Goal: Task Accomplishment & Management: Manage account settings

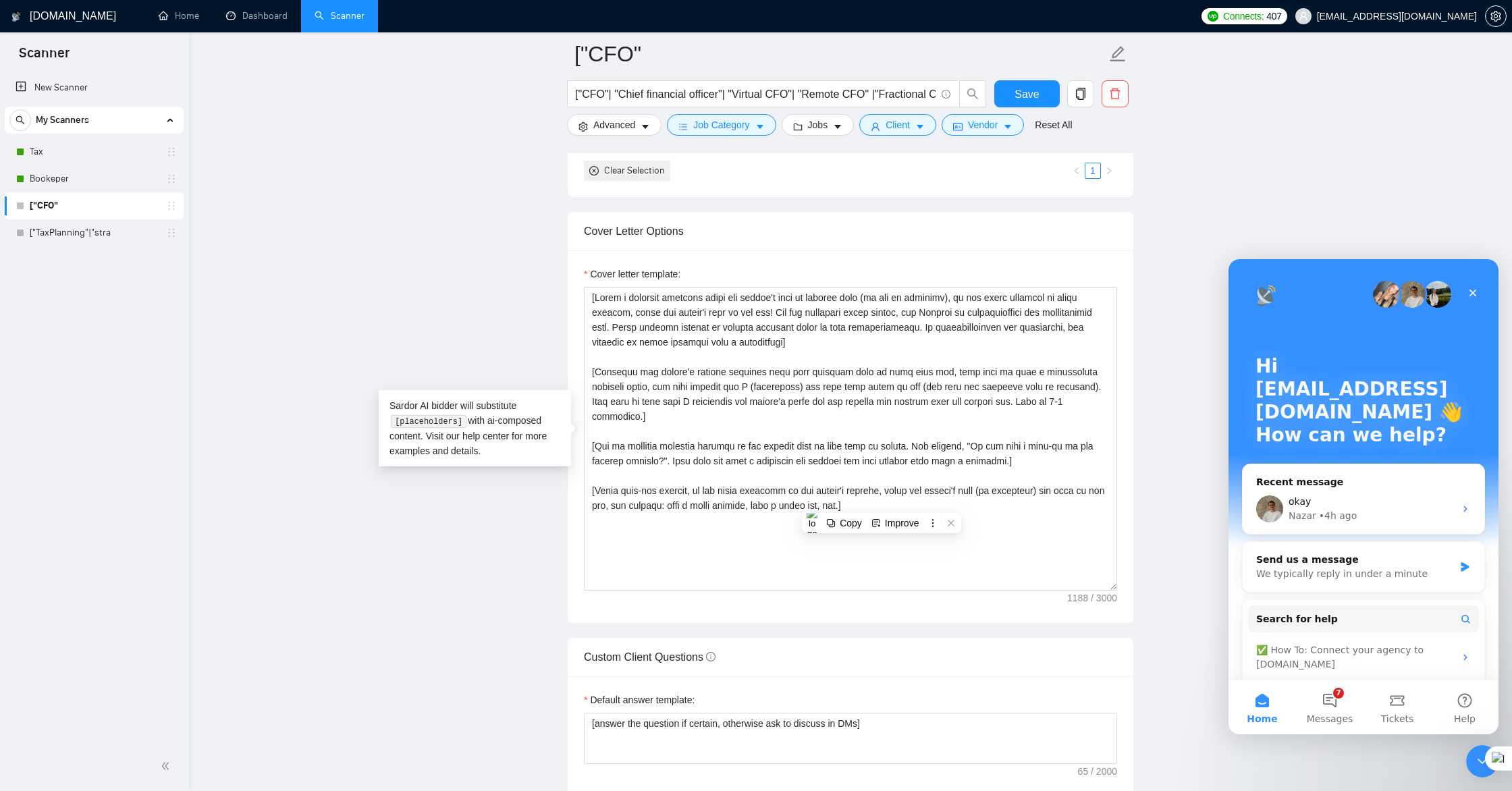
click at [848, 245] on div "Cover Letter Options" at bounding box center [850, 231] width 533 height 39
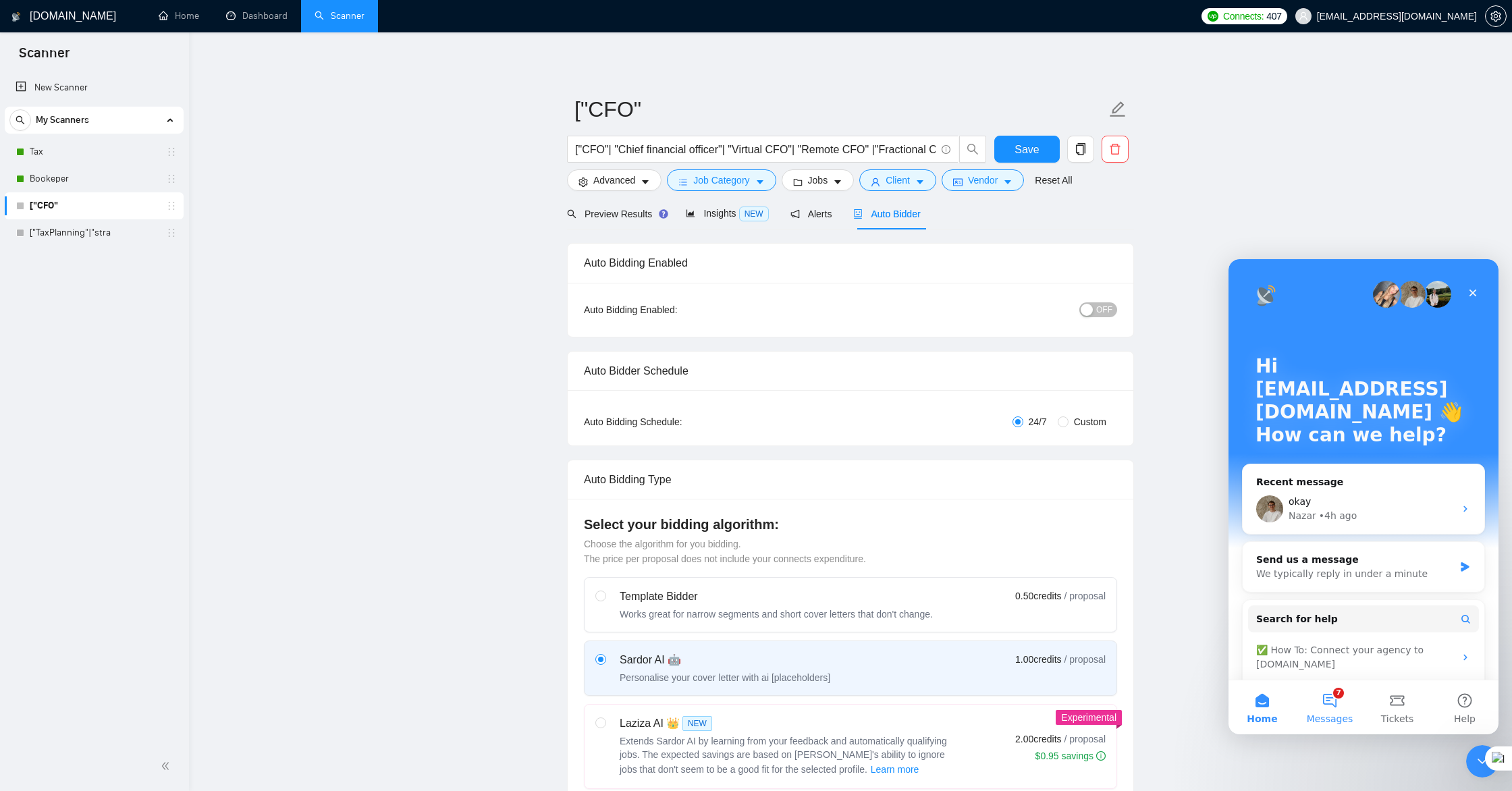
click at [1329, 711] on button "7 Messages" at bounding box center [1329, 707] width 68 height 54
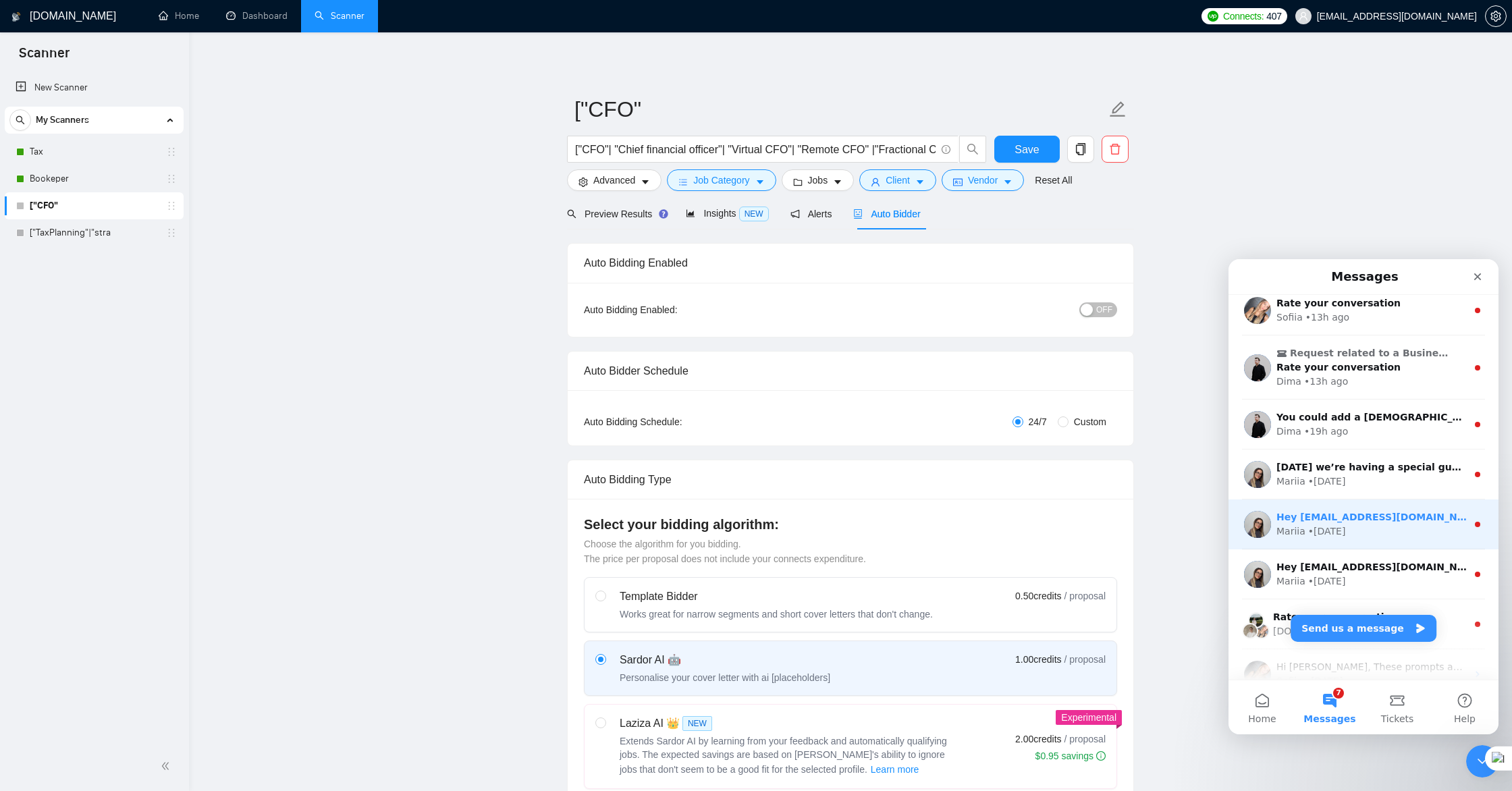
scroll to position [183, 0]
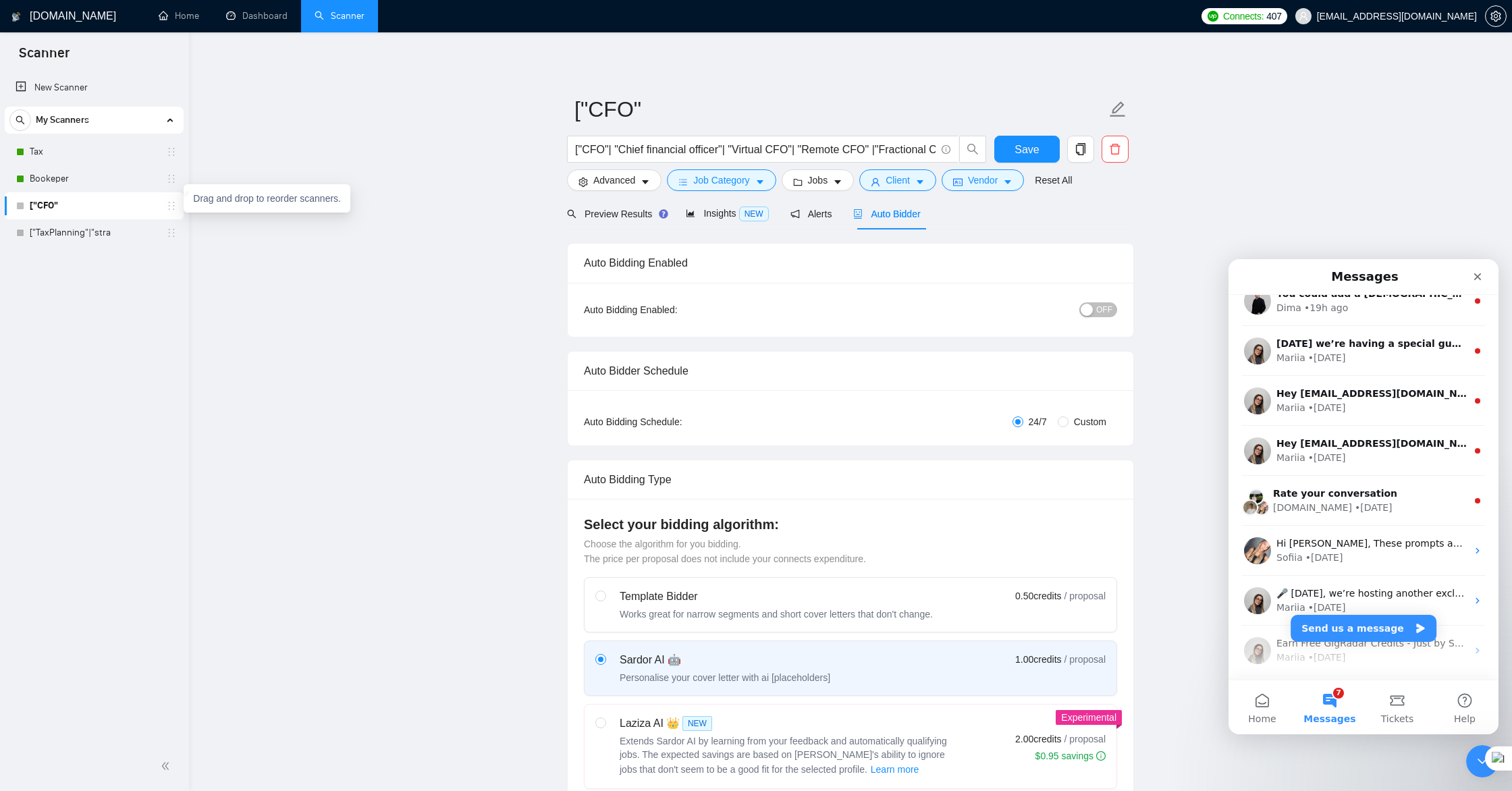
click at [176, 206] on icon "holder" at bounding box center [172, 206] width 11 height 11
click at [174, 211] on icon "holder" at bounding box center [172, 206] width 11 height 11
click at [839, 185] on icon "caret-down" at bounding box center [837, 182] width 9 height 9
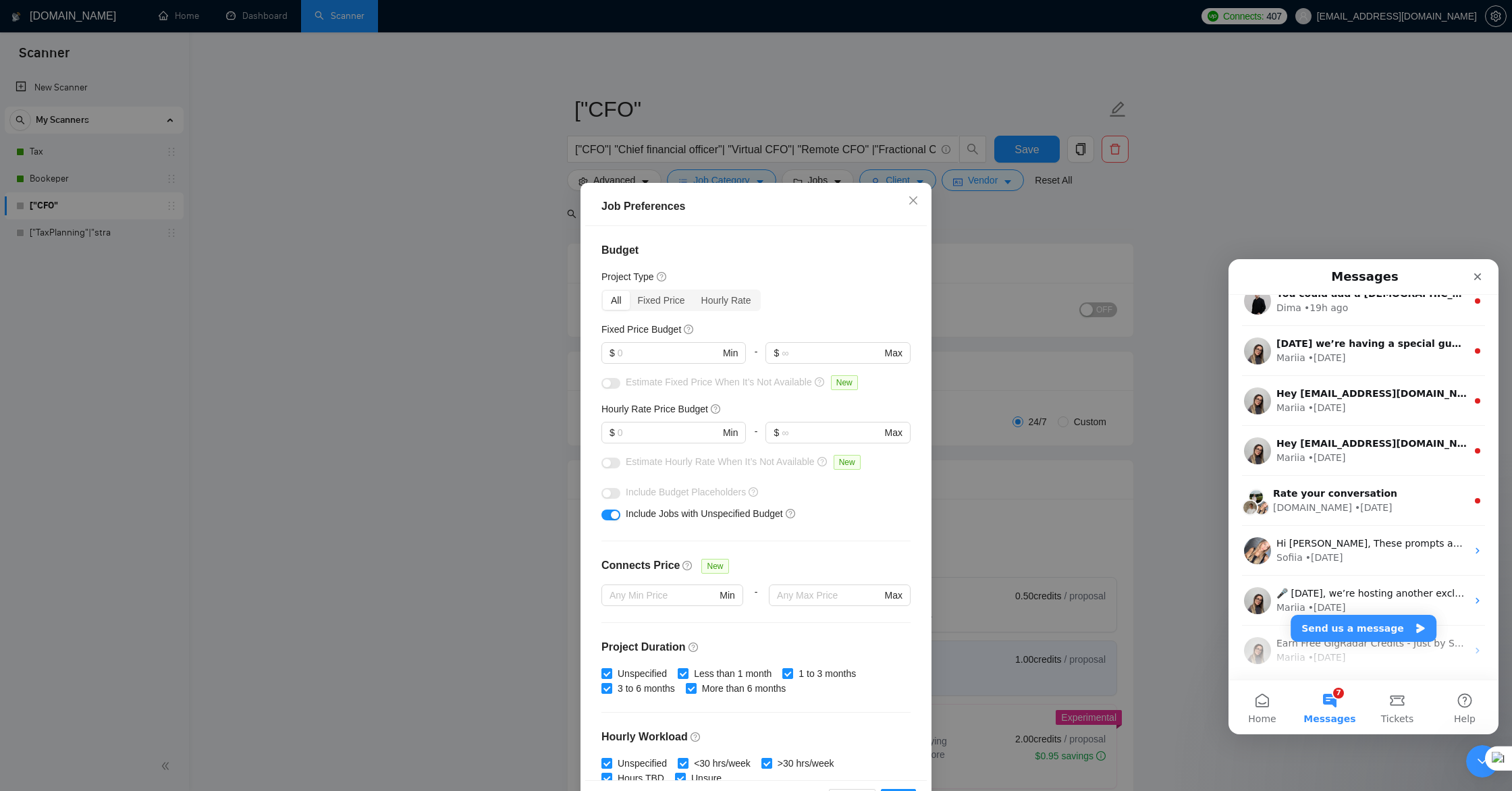
click at [1052, 235] on div "Job Preferences Budget Project Type All Fixed Price Hourly Rate Fixed Price Bud…" at bounding box center [756, 395] width 1512 height 791
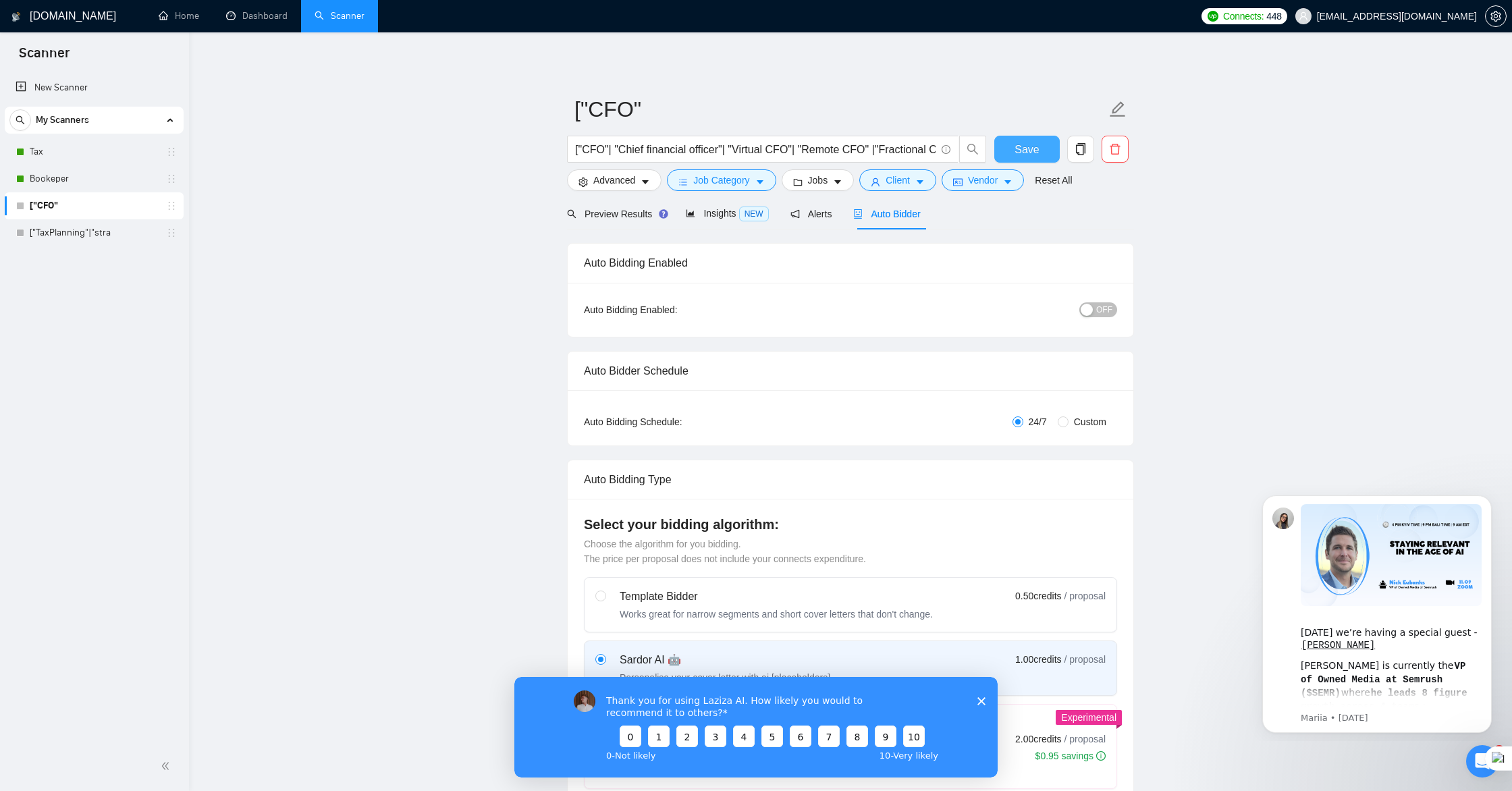
click at [1023, 147] on span "Save" at bounding box center [1026, 149] width 24 height 17
click at [250, 21] on link "Dashboard" at bounding box center [257, 16] width 61 height 12
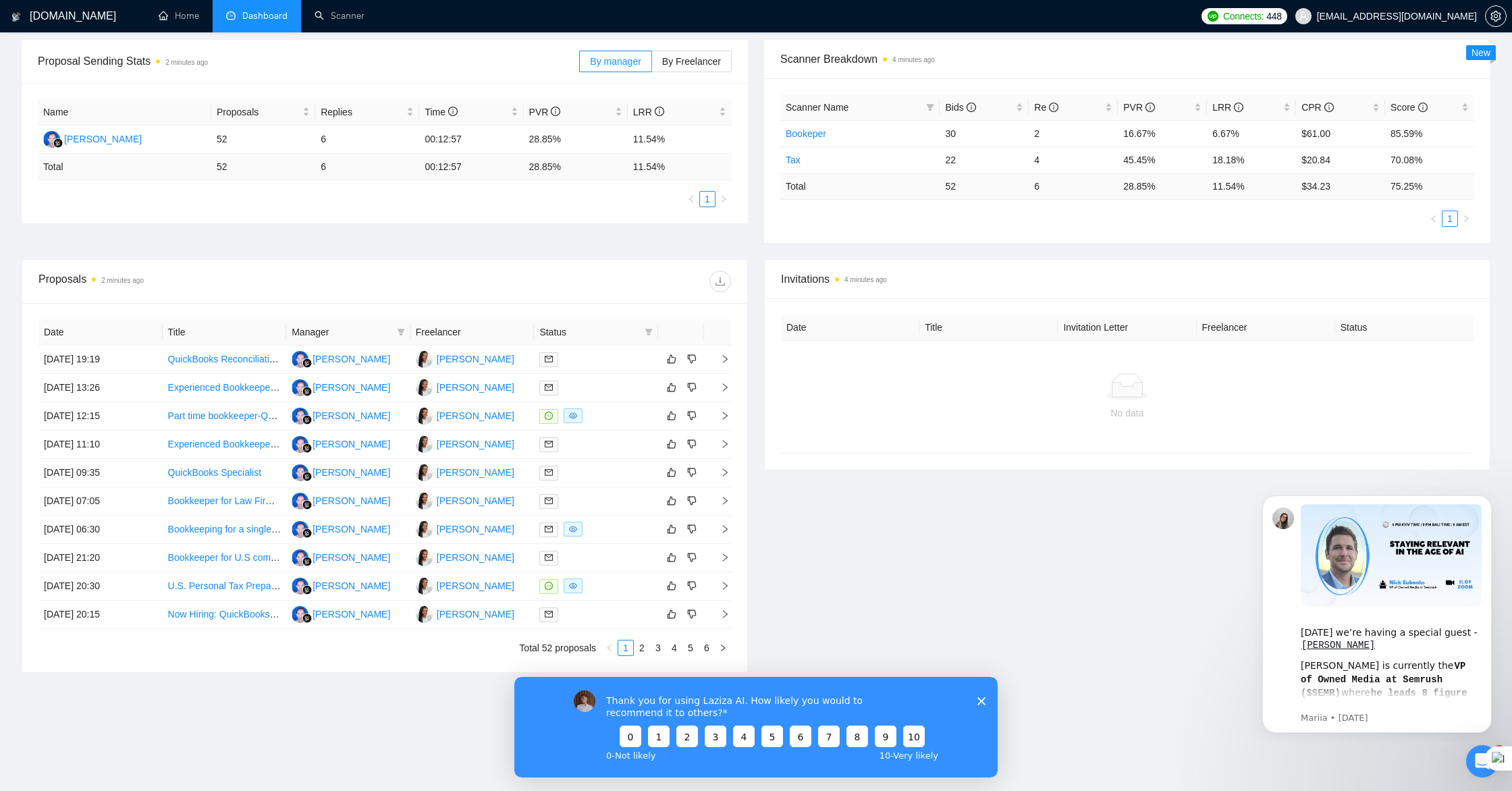
scroll to position [200, 0]
click at [383, 416] on td "Alfani Alfani" at bounding box center [349, 414] width 124 height 28
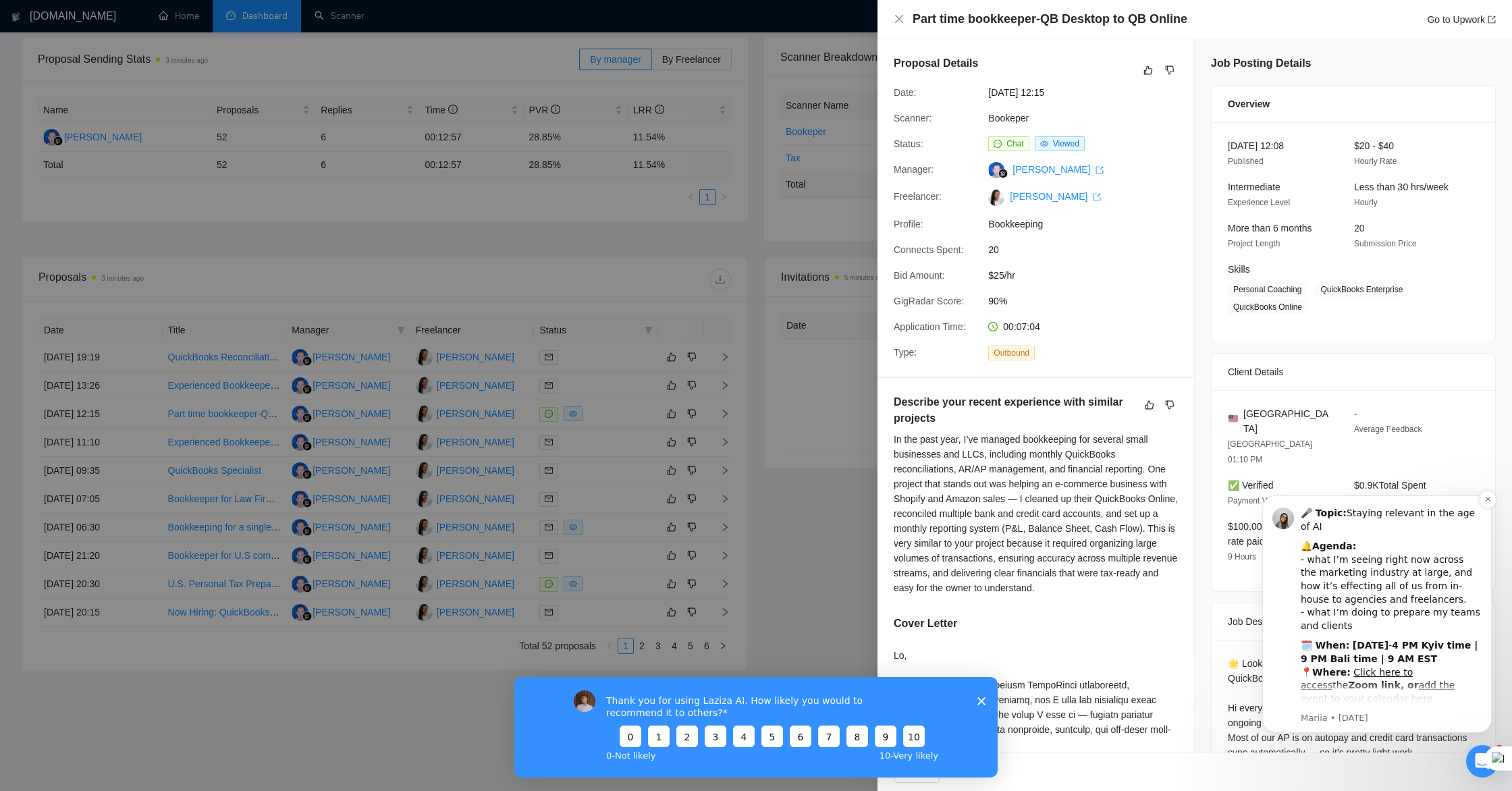
scroll to position [386, 0]
click at [1421, 706] on code "subscribe to the Community Event Calendar" at bounding box center [1391, 719] width 148 height 26
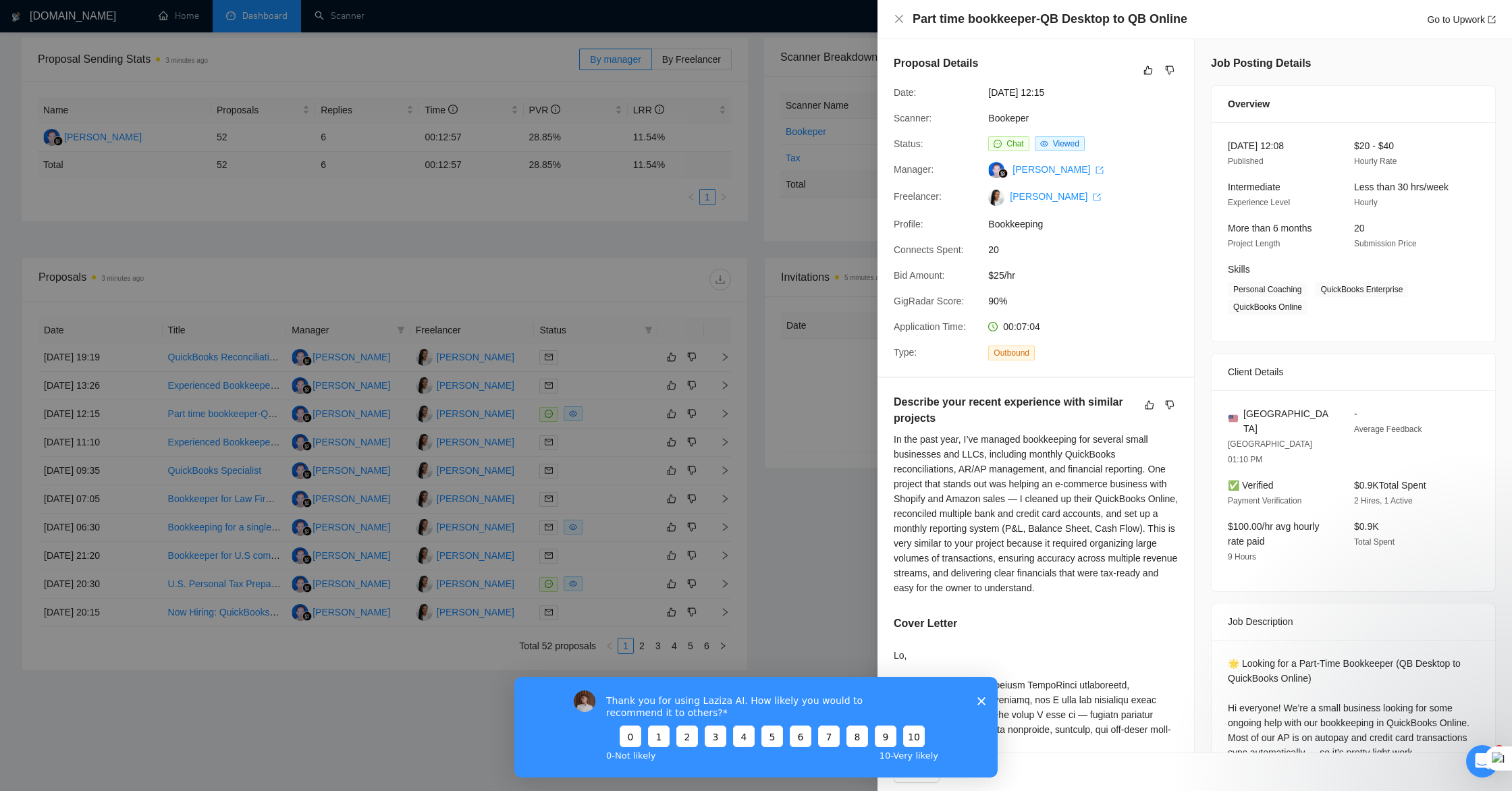
click at [982, 702] on polygon "Close survey" at bounding box center [981, 700] width 8 height 8
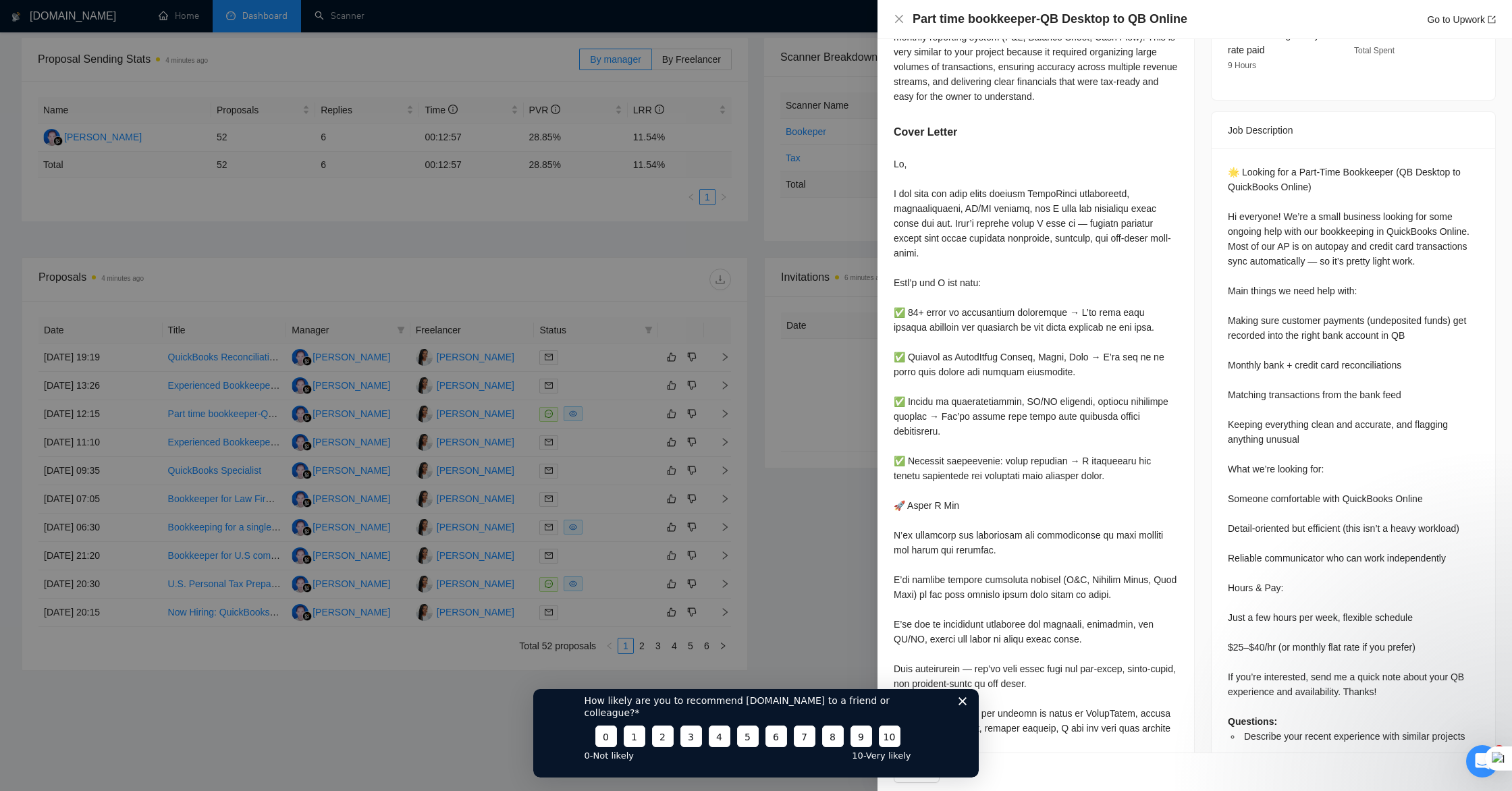
scroll to position [493, 0]
click at [900, 20] on icon "close" at bounding box center [899, 19] width 11 height 11
